Goal: Task Accomplishment & Management: Use online tool/utility

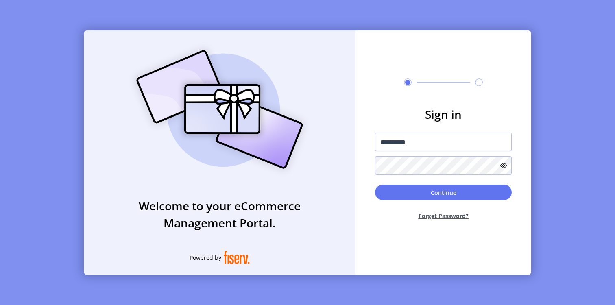
type input "**********"
click at [375, 185] on button "Continue" at bounding box center [443, 192] width 137 height 15
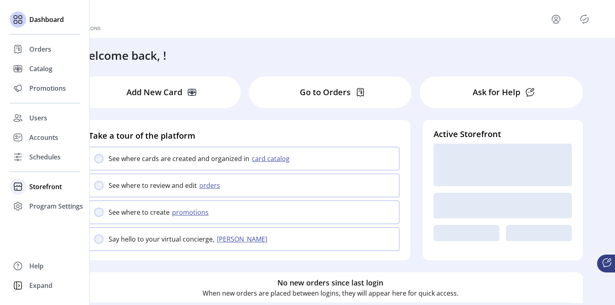
click at [33, 191] on span "Storefront" at bounding box center [45, 187] width 33 height 10
click at [45, 202] on span "Configuration" at bounding box center [50, 203] width 43 height 10
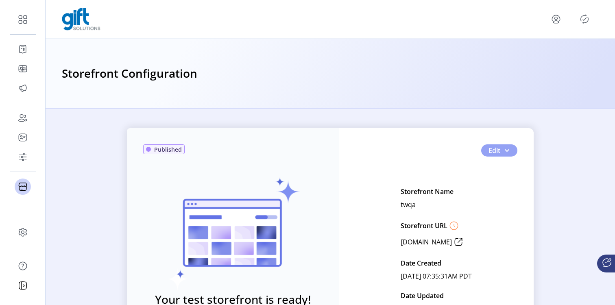
click at [499, 152] on button "Edit" at bounding box center [500, 150] width 36 height 12
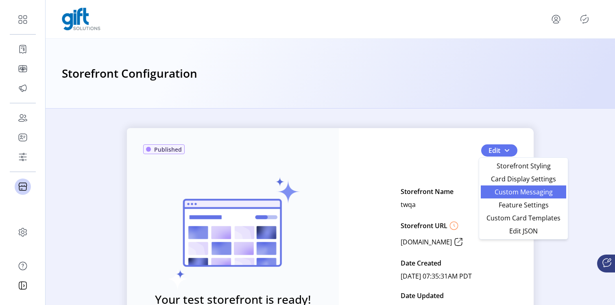
click at [506, 193] on span "Custom Messaging" at bounding box center [524, 192] width 76 height 7
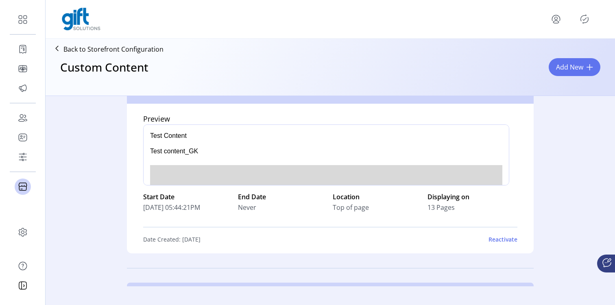
click at [591, 15] on div at bounding box center [574, 19] width 49 height 13
click at [584, 21] on icon "Publisher Panel" at bounding box center [584, 19] width 13 height 13
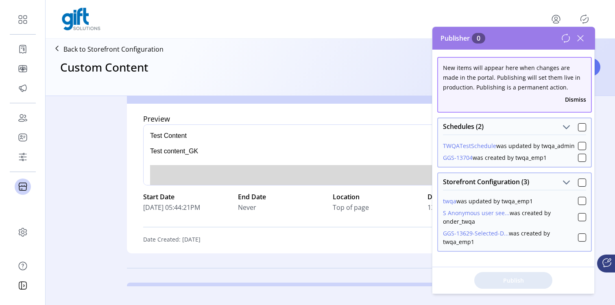
click at [579, 34] on icon at bounding box center [580, 38] width 13 height 13
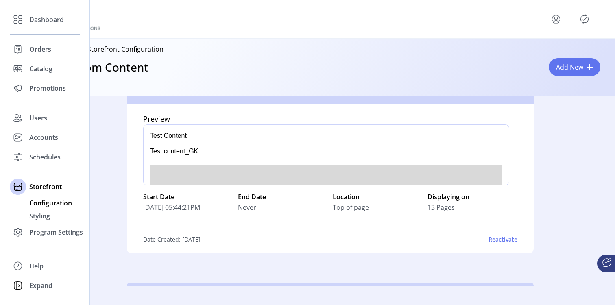
click at [37, 201] on span "Configuration" at bounding box center [50, 203] width 43 height 10
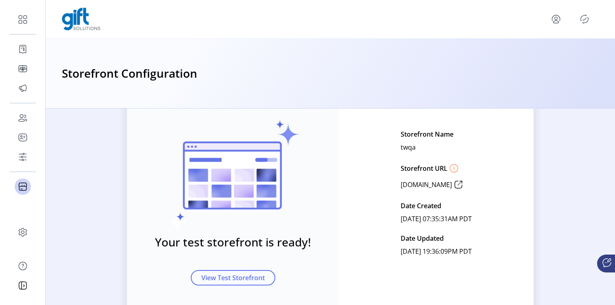
scroll to position [57, 0]
click at [458, 186] on icon at bounding box center [458, 185] width 13 height 13
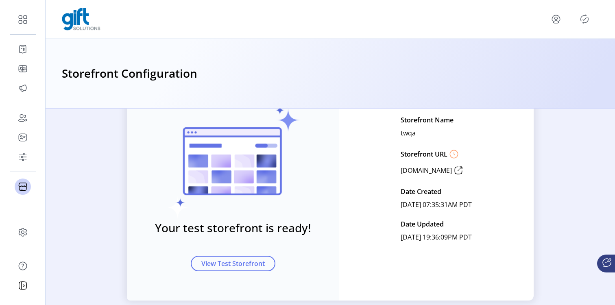
scroll to position [81, 0]
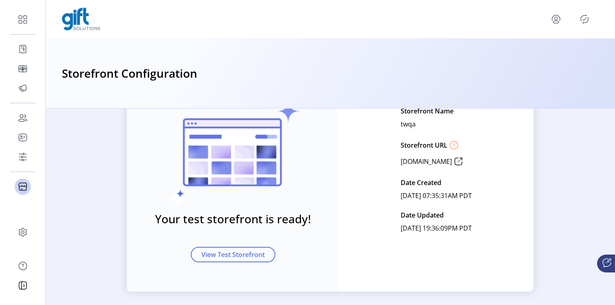
click at [448, 144] on icon at bounding box center [454, 145] width 13 height 13
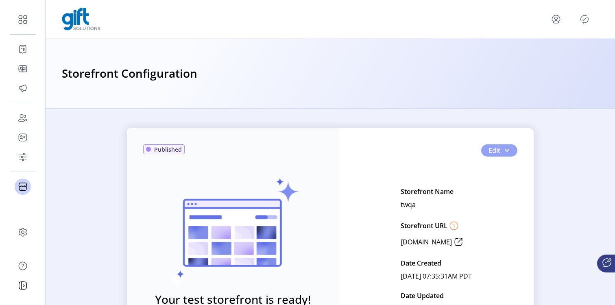
click at [490, 153] on span "Edit" at bounding box center [495, 151] width 12 height 10
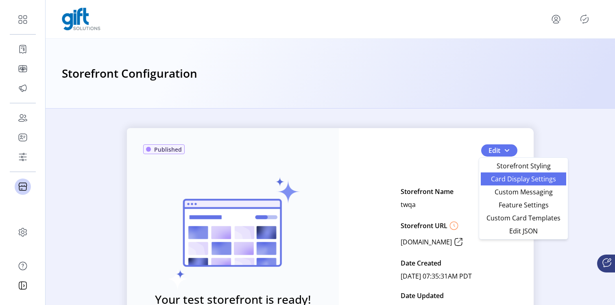
click at [504, 182] on span "Card Display Settings" at bounding box center [524, 179] width 76 height 7
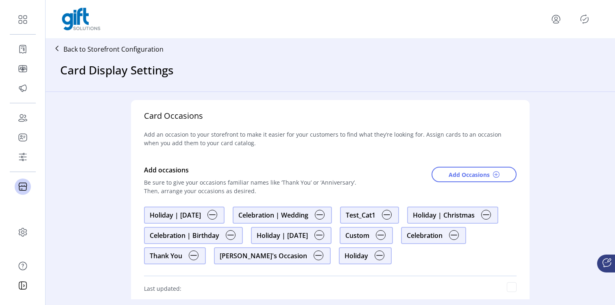
click at [72, 52] on p "Back to Storefront Configuration" at bounding box center [113, 49] width 100 height 10
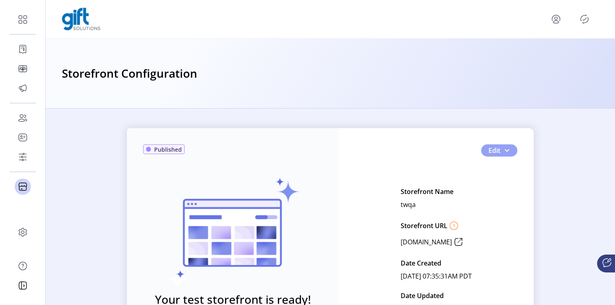
click at [511, 147] on button "Edit" at bounding box center [500, 150] width 36 height 12
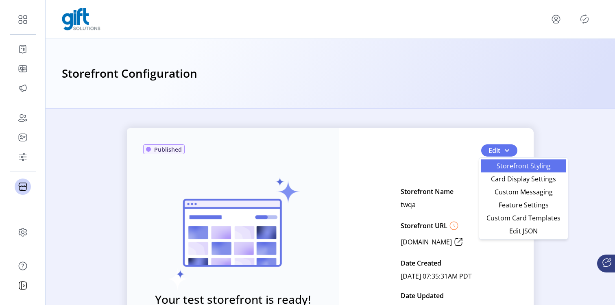
click at [499, 163] on span "Storefront Styling" at bounding box center [524, 166] width 76 height 7
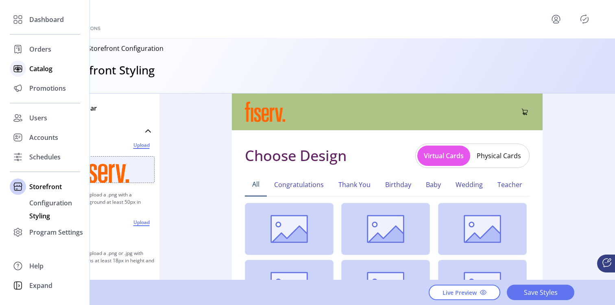
click at [36, 72] on span "Catalog" at bounding box center [40, 69] width 23 height 10
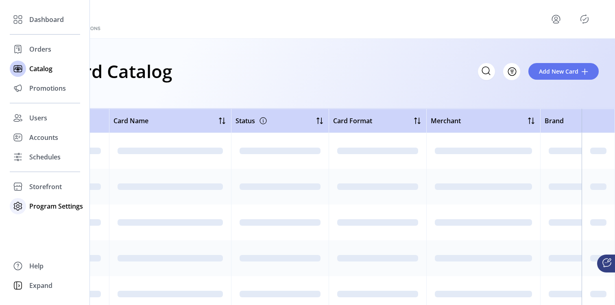
click at [56, 204] on span "Program Settings" at bounding box center [56, 206] width 54 height 10
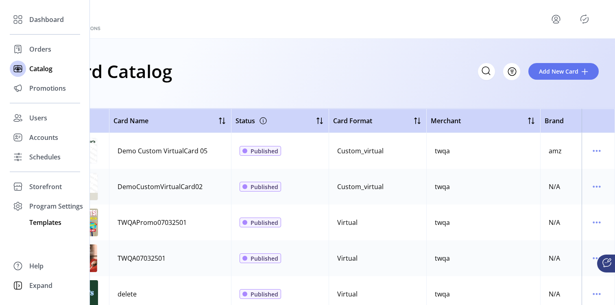
click at [46, 227] on span "Templates" at bounding box center [45, 223] width 32 height 10
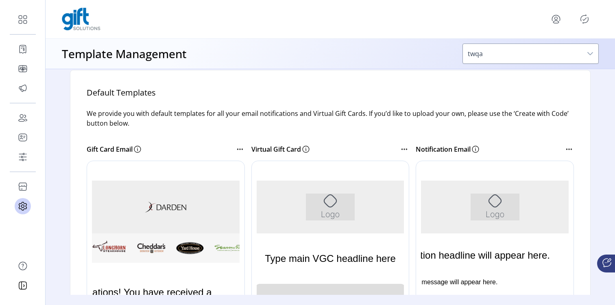
scroll to position [122, 0]
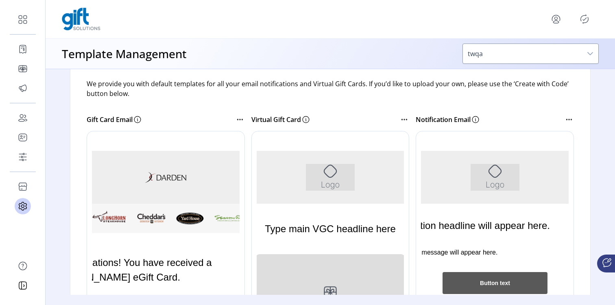
click at [523, 166] on div at bounding box center [506, 253] width 181 height 244
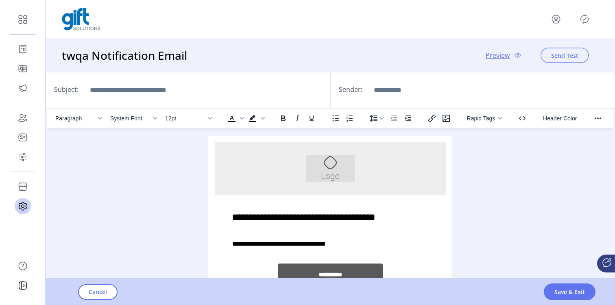
click at [558, 58] on span "Send Test" at bounding box center [565, 55] width 27 height 9
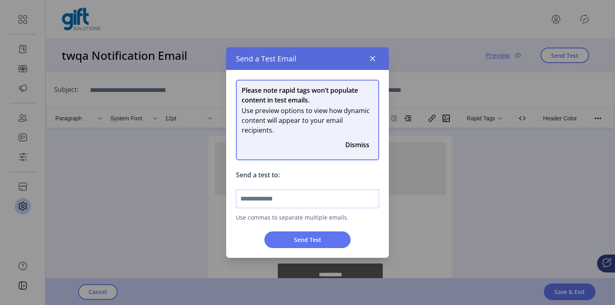
click at [250, 200] on input "text" at bounding box center [307, 199] width 143 height 19
type input "**********"
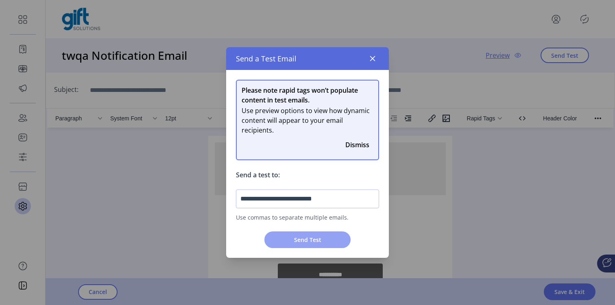
click at [294, 238] on span "Send Test" at bounding box center [307, 240] width 65 height 9
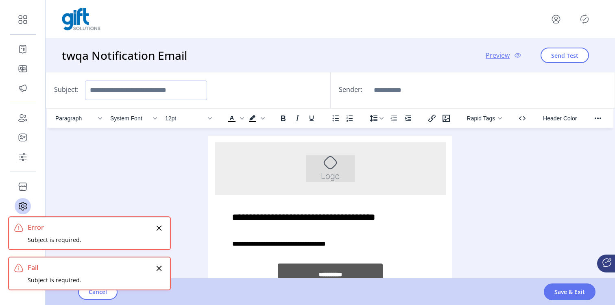
click at [189, 85] on input "Subject:" at bounding box center [146, 91] width 122 height 20
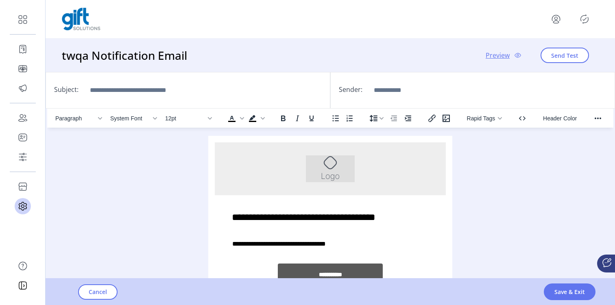
click at [247, 80] on div "Subject:" at bounding box center [188, 90] width 285 height 37
click at [548, 53] on button "Send Test" at bounding box center [565, 55] width 48 height 15
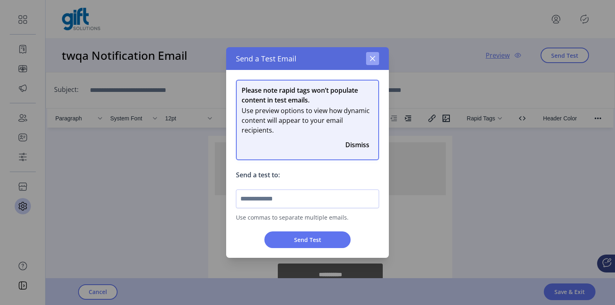
click at [370, 55] on icon "button" at bounding box center [373, 58] width 7 height 7
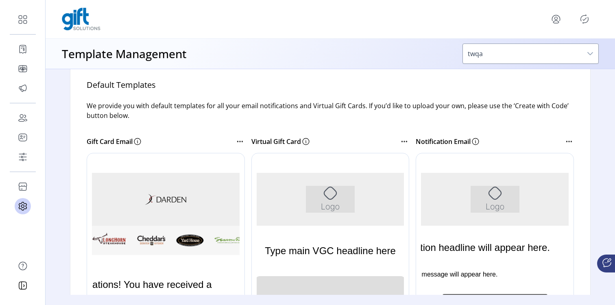
scroll to position [103, 0]
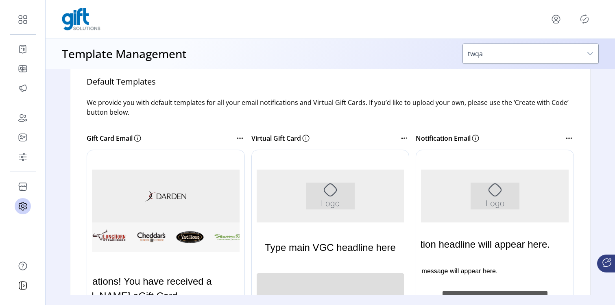
click at [191, 167] on div at bounding box center [177, 272] width 181 height 244
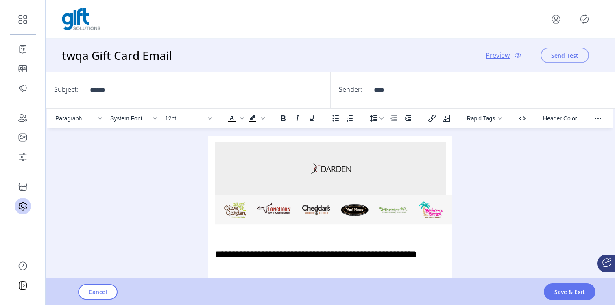
click at [573, 56] on span "Send Test" at bounding box center [565, 55] width 27 height 9
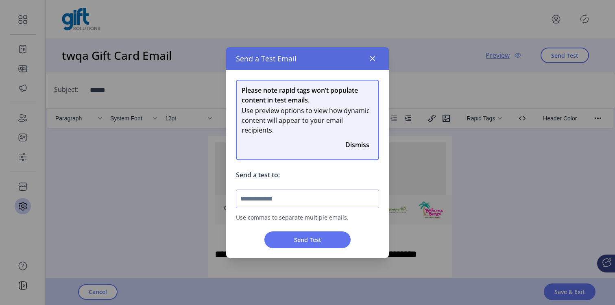
click at [278, 195] on input "text" at bounding box center [307, 199] width 143 height 19
type input "**********"
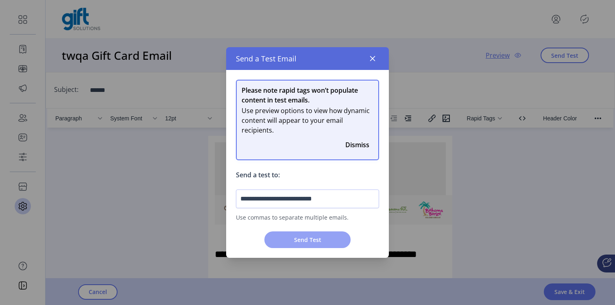
click at [293, 239] on span "Send Test" at bounding box center [307, 240] width 65 height 9
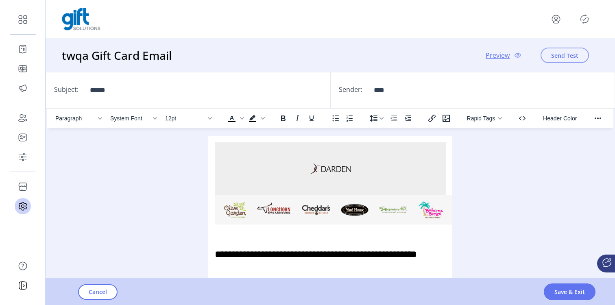
click at [556, 54] on span "Send Test" at bounding box center [565, 55] width 27 height 9
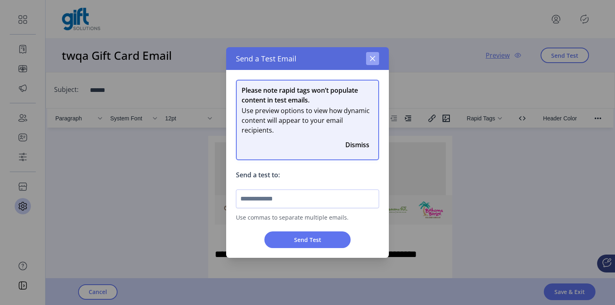
click at [371, 56] on icon "button" at bounding box center [372, 58] width 5 height 5
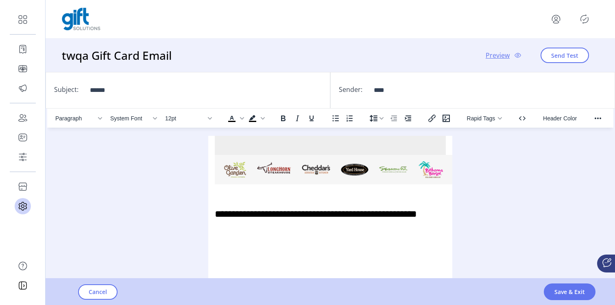
scroll to position [50, 0]
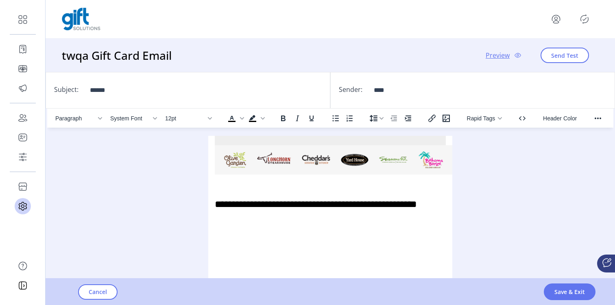
click at [504, 56] on span "Preview" at bounding box center [498, 55] width 24 height 10
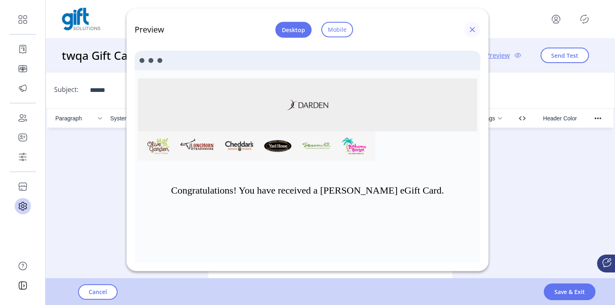
click at [473, 27] on span "button" at bounding box center [472, 29] width 7 height 7
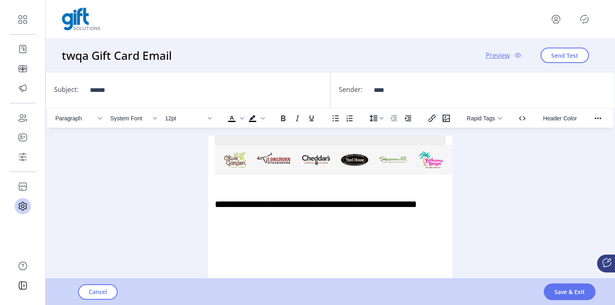
click at [502, 61] on div "Preview Send Test" at bounding box center [542, 55] width 113 height 15
click at [500, 58] on span "Preview" at bounding box center [498, 55] width 24 height 10
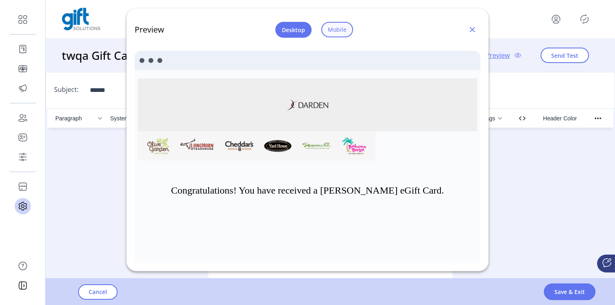
click at [335, 35] on button "Mobile" at bounding box center [338, 29] width 32 height 15
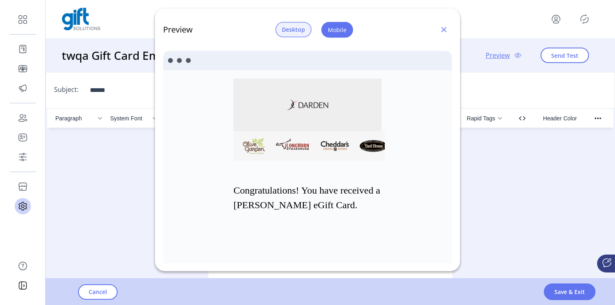
click at [301, 29] on span "Desktop" at bounding box center [293, 29] width 23 height 9
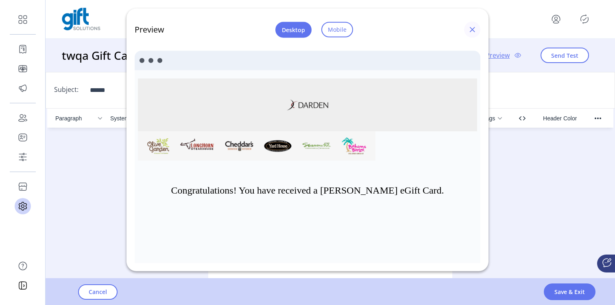
click at [474, 28] on span "button" at bounding box center [472, 29] width 7 height 7
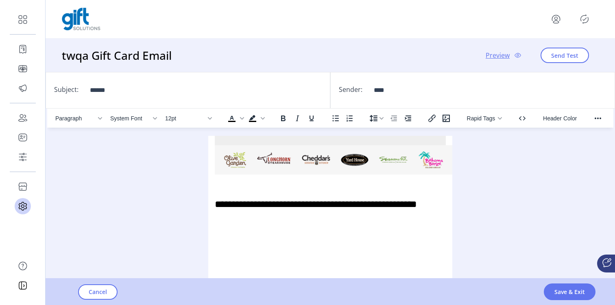
click at [495, 57] on span "Preview" at bounding box center [498, 55] width 24 height 10
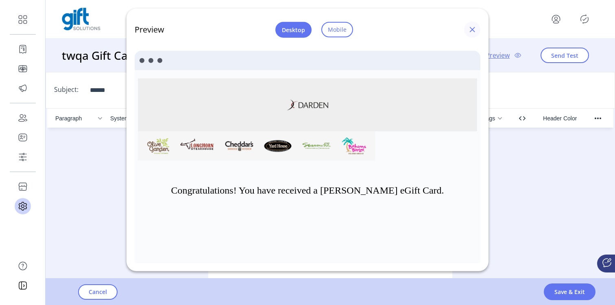
click at [474, 32] on span "button" at bounding box center [472, 29] width 7 height 7
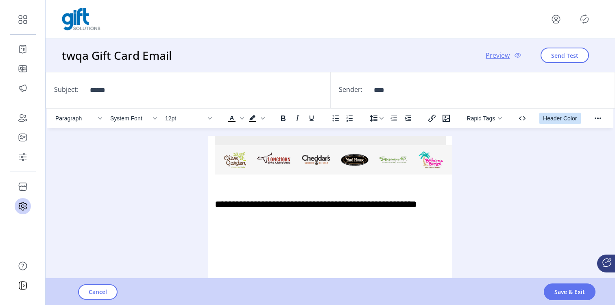
click at [548, 121] on span "Header Color" at bounding box center [560, 118] width 34 height 7
click at [571, 119] on span "Header Color" at bounding box center [560, 118] width 34 height 7
click at [549, 120] on span "Header Color" at bounding box center [560, 118] width 34 height 7
click at [109, 288] on button "Cancel" at bounding box center [97, 292] width 39 height 15
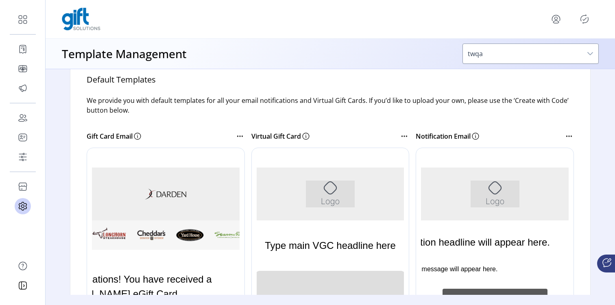
scroll to position [108, 0]
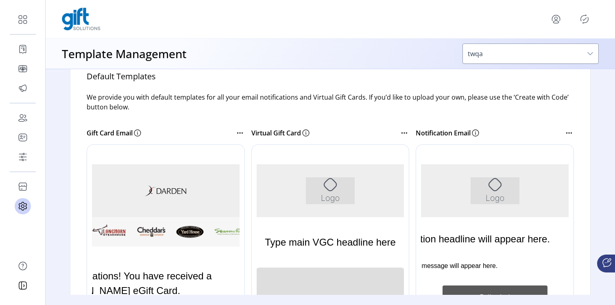
click at [166, 152] on div at bounding box center [177, 266] width 181 height 244
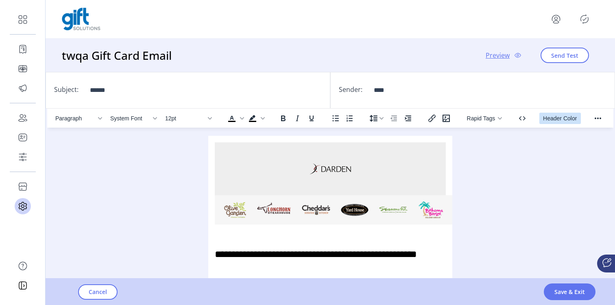
click at [555, 120] on span "Header Color" at bounding box center [560, 118] width 34 height 7
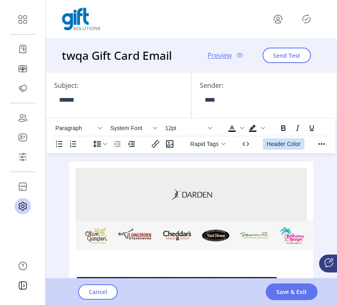
click at [279, 146] on span "Header Color" at bounding box center [284, 144] width 34 height 7
click at [271, 143] on span "Header Color" at bounding box center [284, 144] width 34 height 7
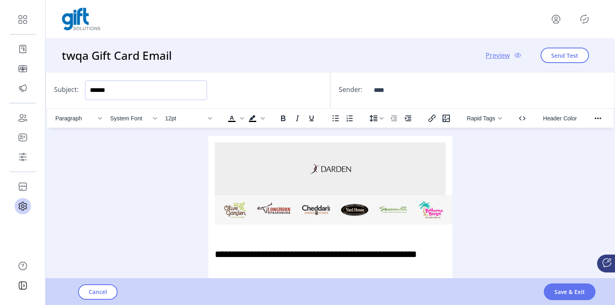
click at [202, 90] on input "******" at bounding box center [146, 91] width 122 height 20
click at [397, 86] on input "****" at bounding box center [430, 91] width 122 height 20
click at [181, 89] on input "******" at bounding box center [146, 91] width 122 height 20
click at [415, 92] on input "****" at bounding box center [430, 91] width 122 height 20
click at [127, 94] on input "******" at bounding box center [146, 91] width 122 height 20
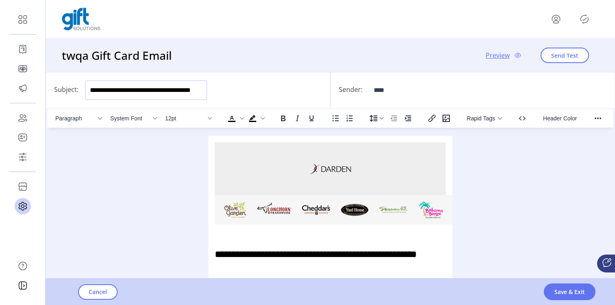
scroll to position [0, 3]
type input "**********"
click at [406, 93] on input "****" at bounding box center [430, 91] width 122 height 20
type input "****"
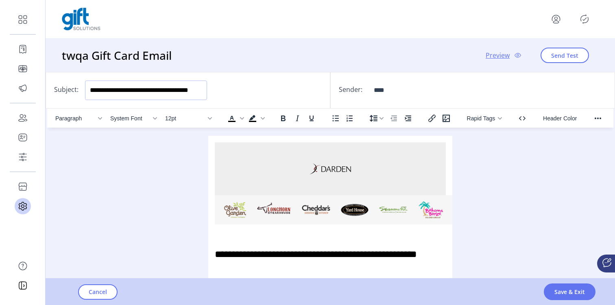
click at [197, 92] on input "**********" at bounding box center [146, 91] width 122 height 20
click at [446, 35] on div at bounding box center [331, 19] width 570 height 39
click at [182, 58] on div "twqa Gift Card Email Preview Send Test" at bounding box center [331, 55] width 570 height 33
click at [598, 122] on icon "Reveal or hide additional toolbar items" at bounding box center [598, 119] width 10 height 10
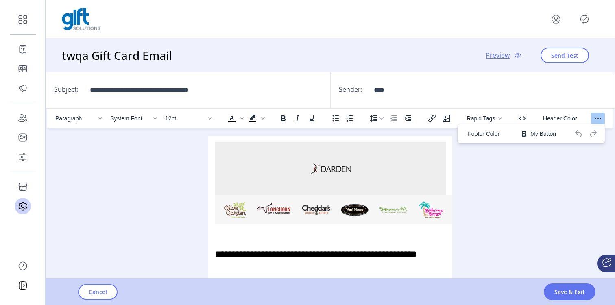
click at [598, 122] on icon "Reveal or hide additional toolbar items" at bounding box center [598, 119] width 10 height 10
click at [515, 55] on icon at bounding box center [518, 55] width 10 height 10
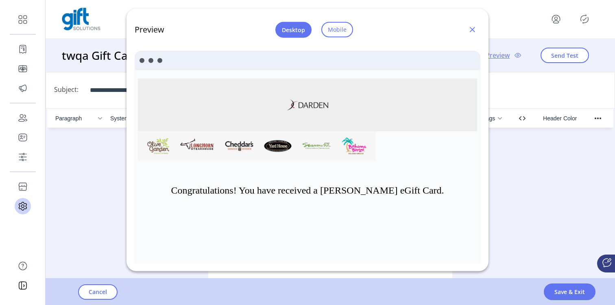
click at [160, 62] on div at bounding box center [160, 60] width 5 height 5
click at [153, 61] on div at bounding box center [151, 60] width 5 height 5
click at [144, 61] on div at bounding box center [142, 60] width 5 height 5
click at [142, 61] on div at bounding box center [142, 60] width 5 height 5
click at [338, 32] on span "Mobile" at bounding box center [337, 29] width 19 height 9
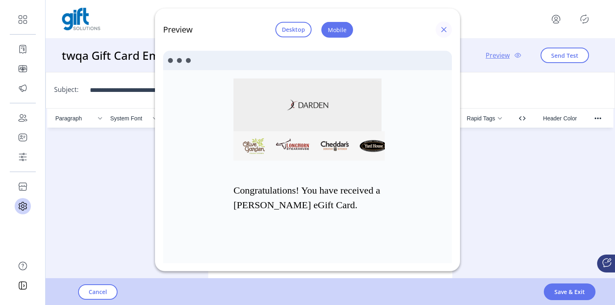
click at [443, 32] on span "button" at bounding box center [444, 29] width 7 height 7
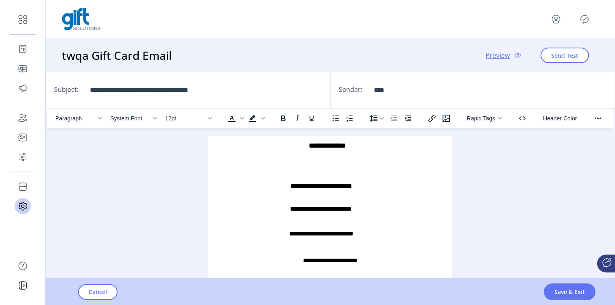
scroll to position [448, 0]
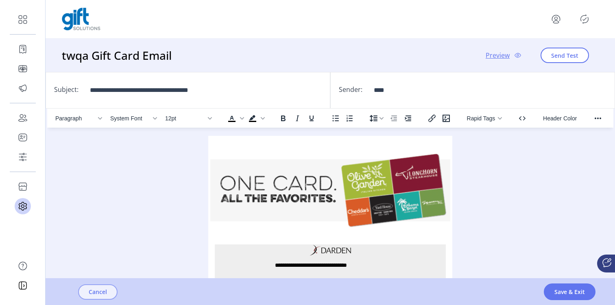
click at [87, 291] on button "Cancel" at bounding box center [97, 292] width 39 height 15
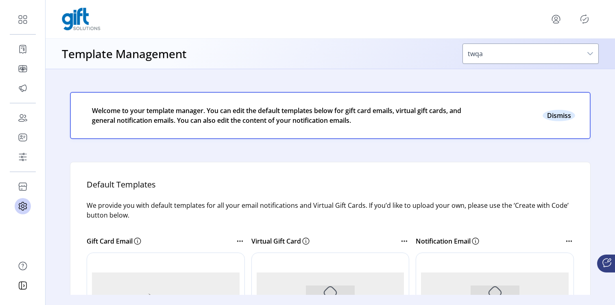
click at [560, 116] on button "Close" at bounding box center [559, 115] width 33 height 11
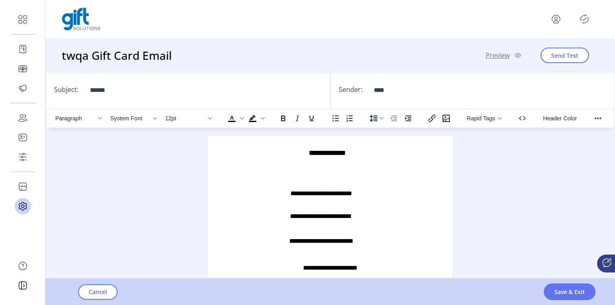
scroll to position [448, 0]
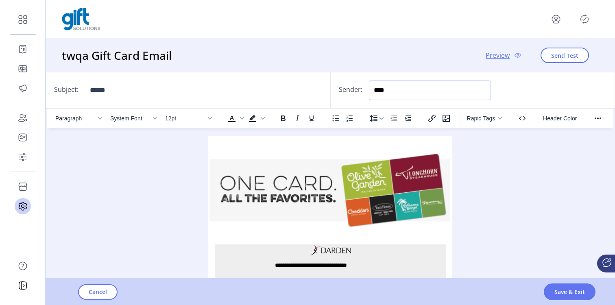
click at [384, 91] on input "****" at bounding box center [430, 91] width 122 height 20
click at [406, 91] on input "****" at bounding box center [430, 91] width 122 height 20
click at [566, 59] on span "Send Test" at bounding box center [565, 55] width 27 height 9
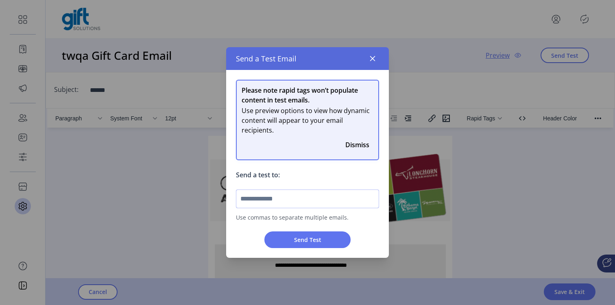
click at [308, 196] on input "text" at bounding box center [307, 199] width 143 height 19
click at [291, 204] on input "**********" at bounding box center [307, 199] width 143 height 19
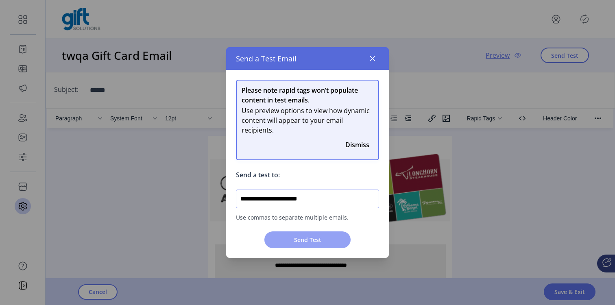
type input "**********"
click at [304, 242] on span "Send Test" at bounding box center [307, 240] width 65 height 9
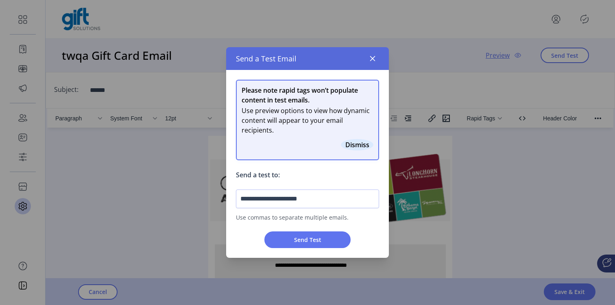
click at [359, 148] on button "Close" at bounding box center [357, 144] width 33 height 11
